Goal: Information Seeking & Learning: Compare options

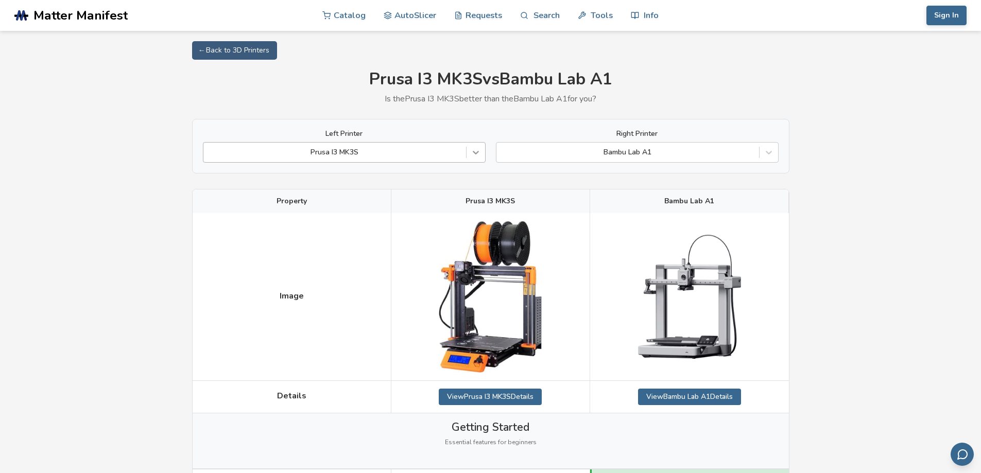
click at [472, 157] on icon at bounding box center [476, 152] width 10 height 10
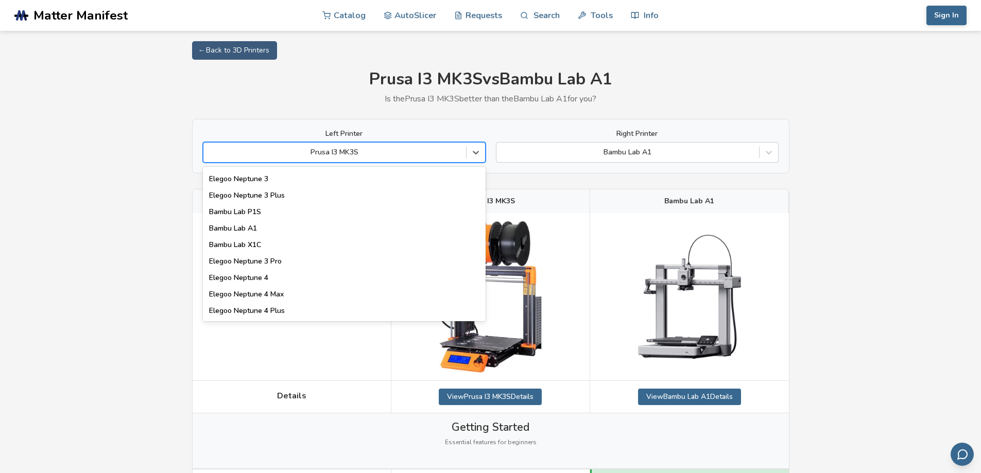
scroll to position [721, 0]
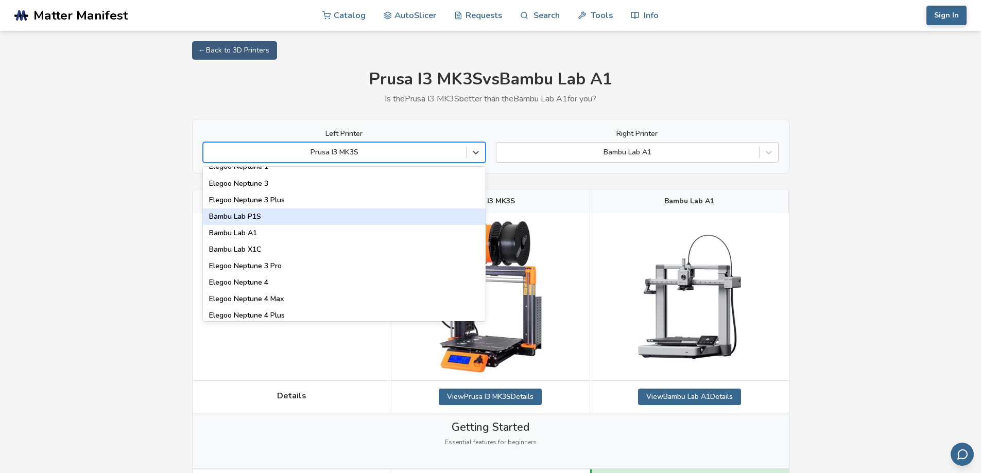
click at [301, 216] on div "Bambu Lab P1S" at bounding box center [344, 217] width 283 height 16
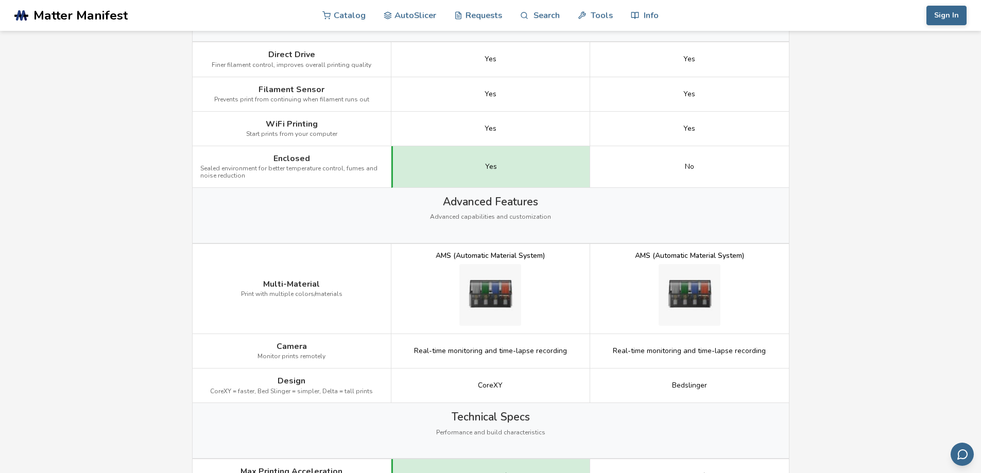
scroll to position [670, 0]
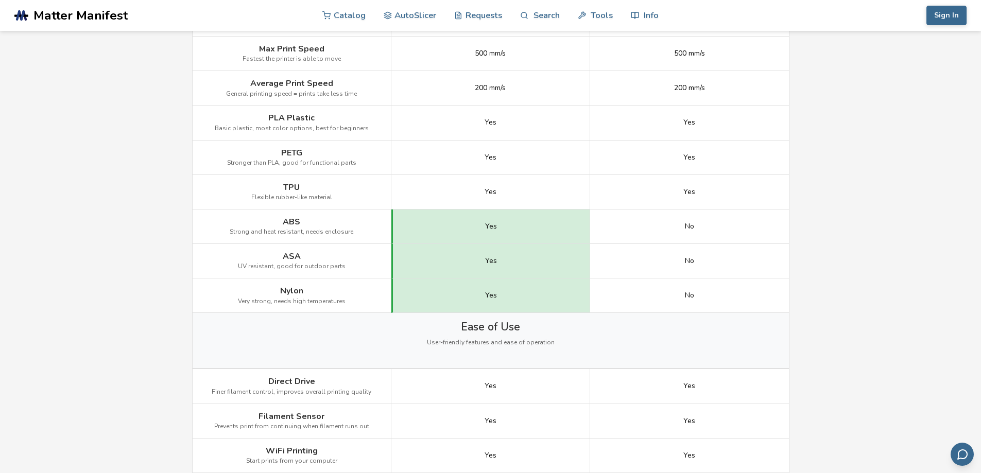
drag, startPoint x: 767, startPoint y: 247, endPoint x: 842, endPoint y: 304, distance: 94.1
click at [486, 304] on main "← Back to 3D Printers Bambu Lab P1S vs Bambu Lab A1 Is the Bambu Lab P1S better…" at bounding box center [490, 464] width 981 height 2268
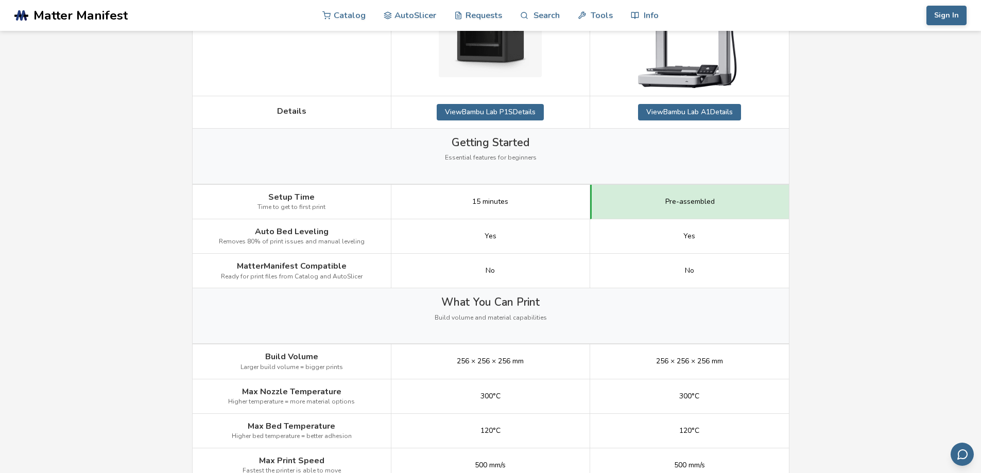
scroll to position [0, 0]
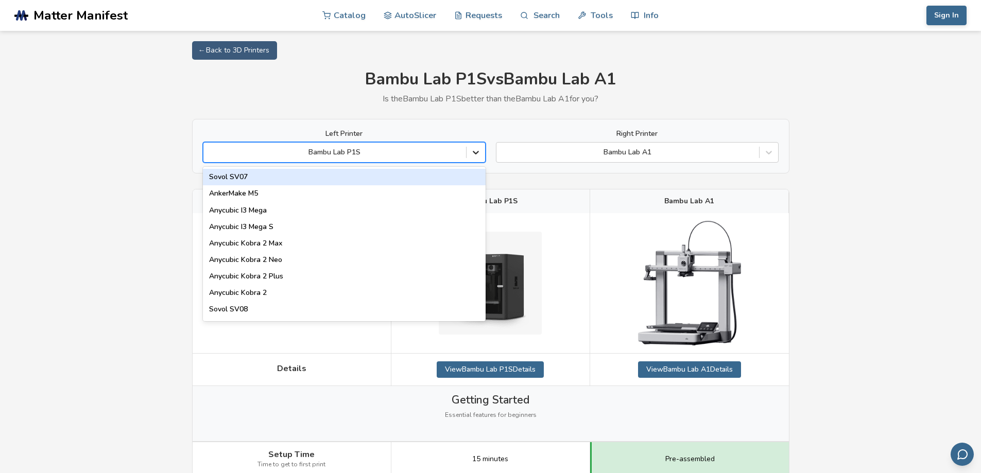
click at [477, 159] on div at bounding box center [476, 152] width 19 height 19
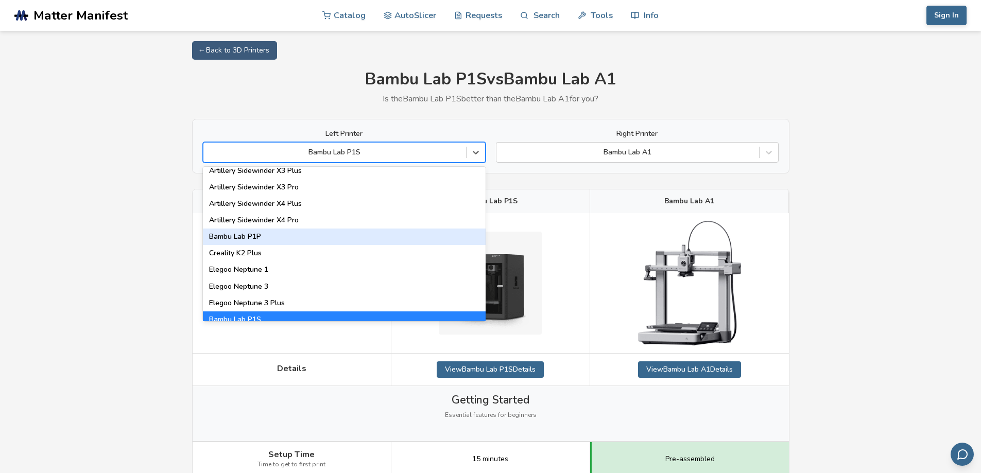
scroll to position [670, 0]
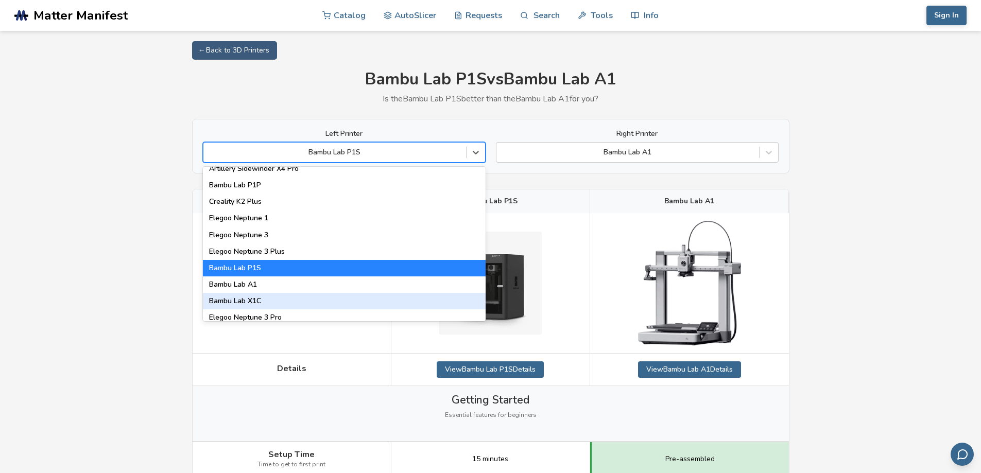
click at [298, 301] on div "Bambu Lab X1C" at bounding box center [344, 301] width 283 height 16
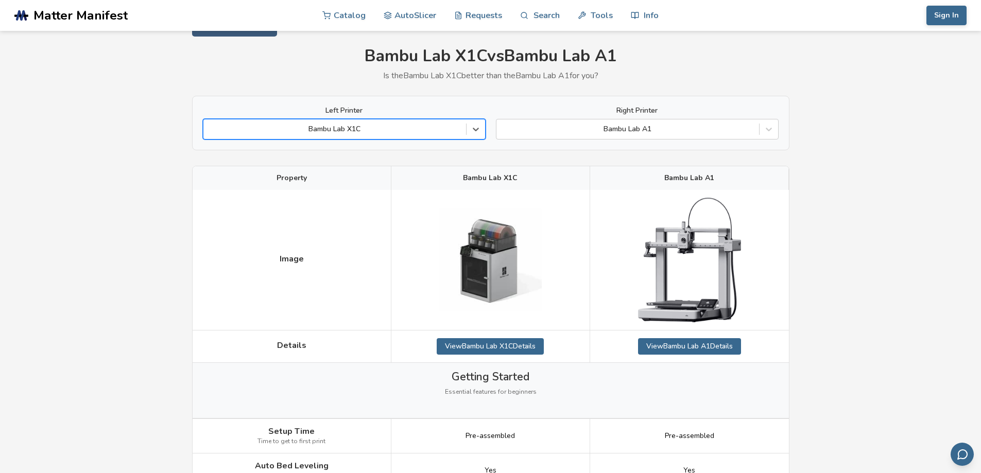
scroll to position [0, 0]
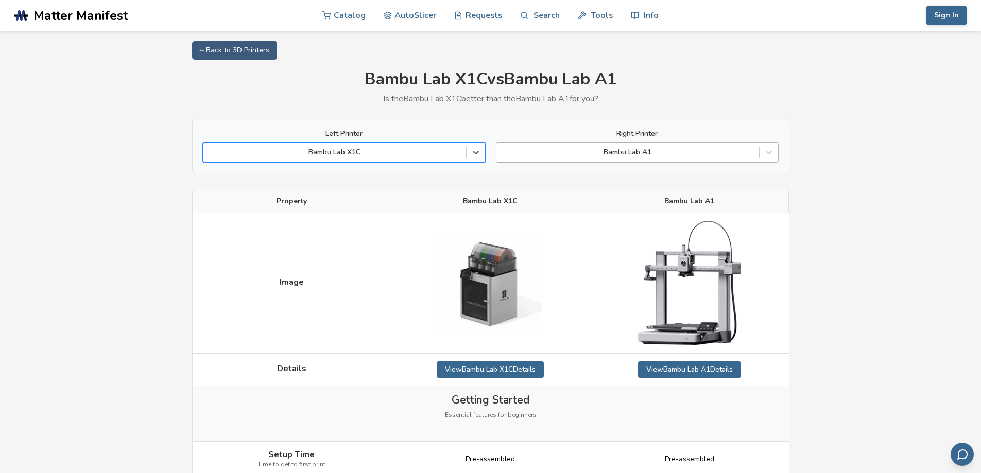
click at [486, 154] on div at bounding box center [628, 152] width 252 height 10
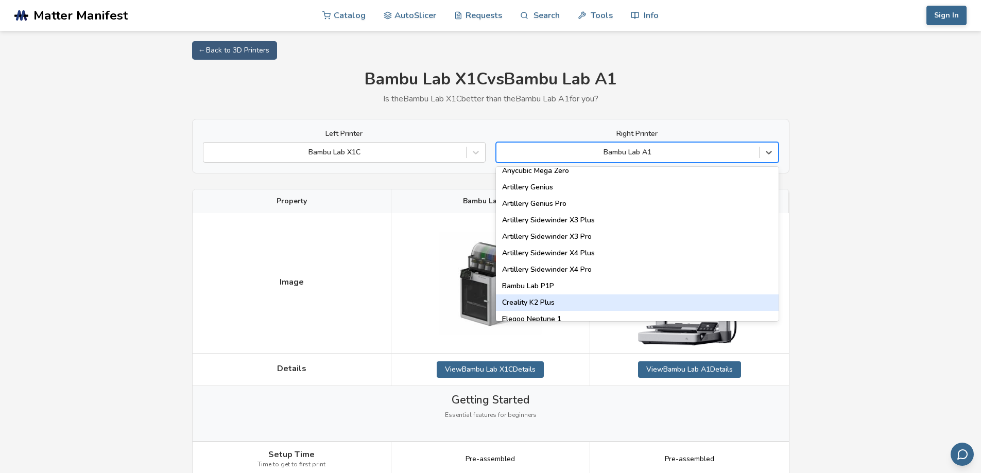
scroll to position [567, 0]
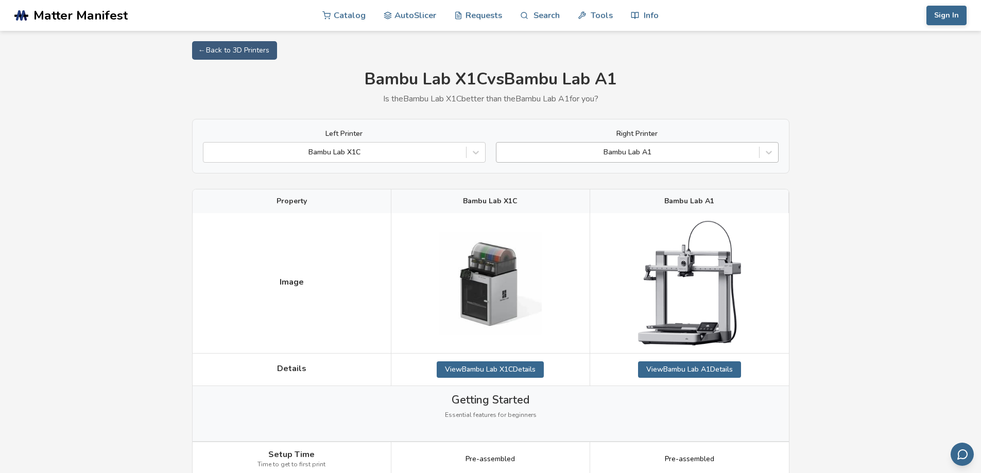
click at [486, 162] on div "Bambu Lab A1" at bounding box center [637, 152] width 283 height 21
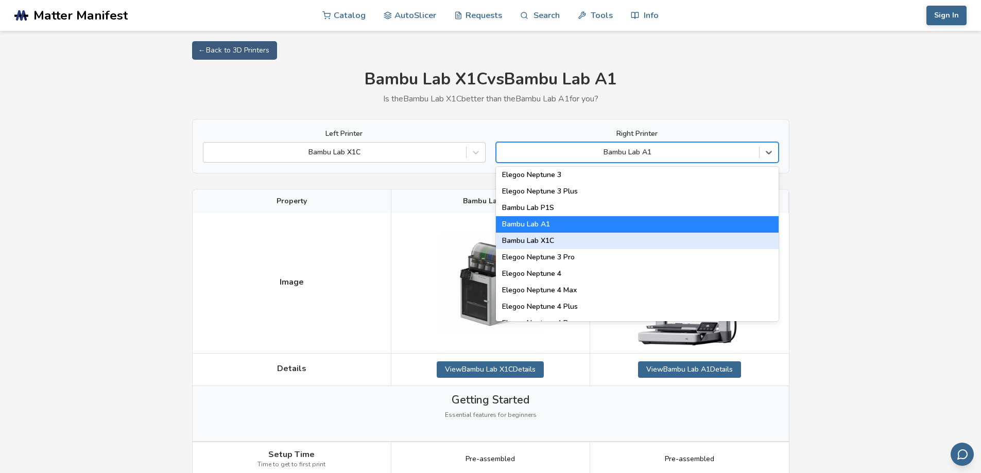
scroll to position [721, 0]
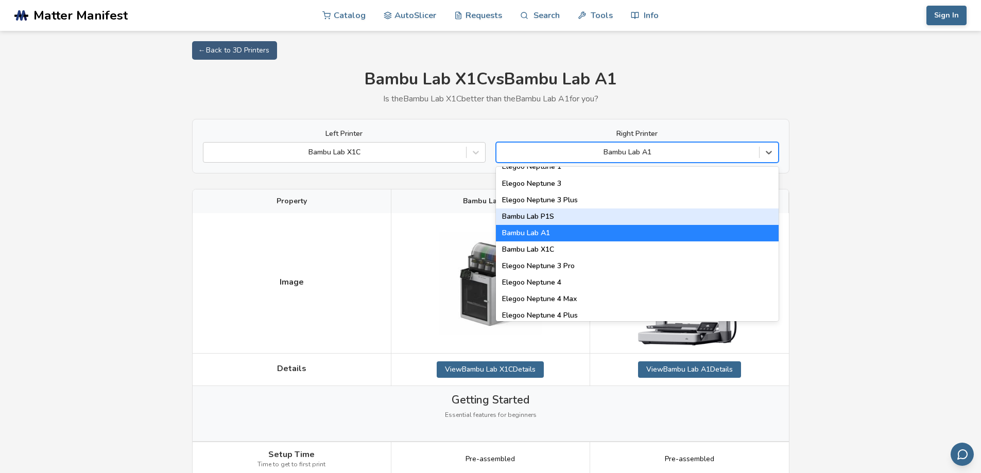
click at [486, 221] on div "Bambu Lab P1S" at bounding box center [637, 217] width 283 height 16
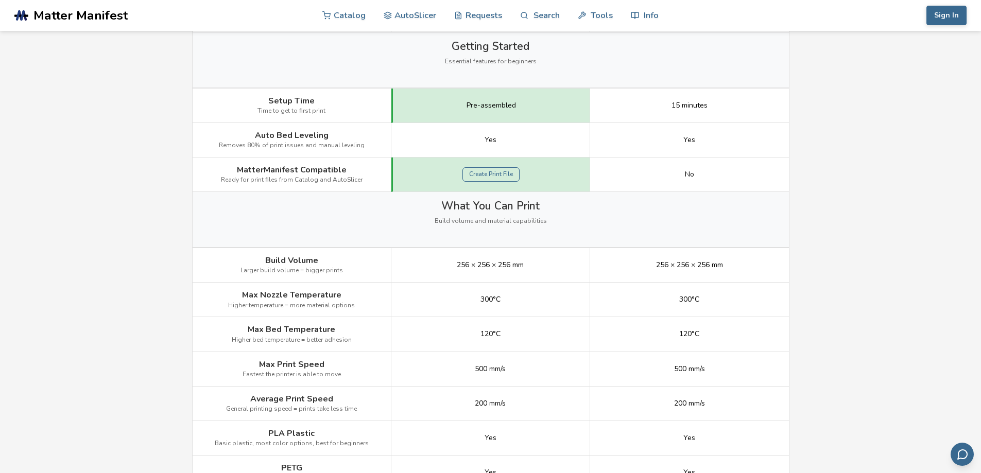
scroll to position [75, 0]
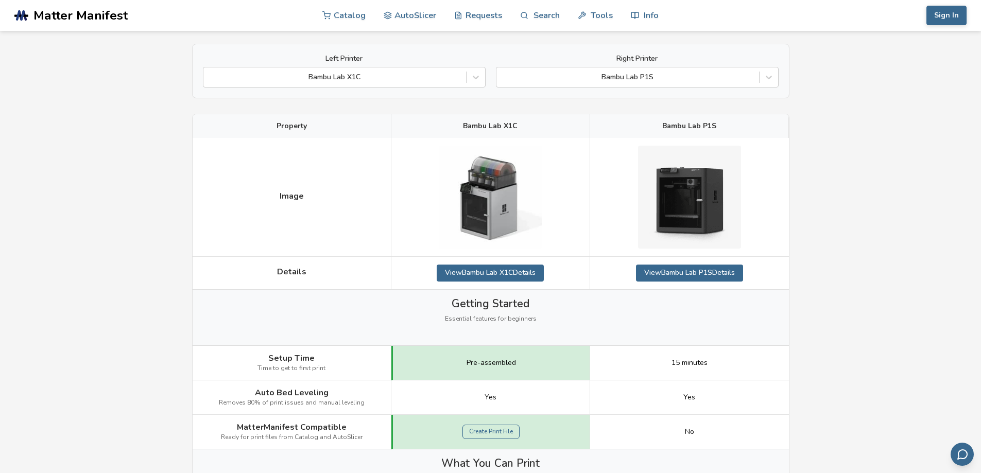
click at [486, 129] on span "Bambu Lab X1C" at bounding box center [490, 126] width 55 height 8
